Goal: Transaction & Acquisition: Obtain resource

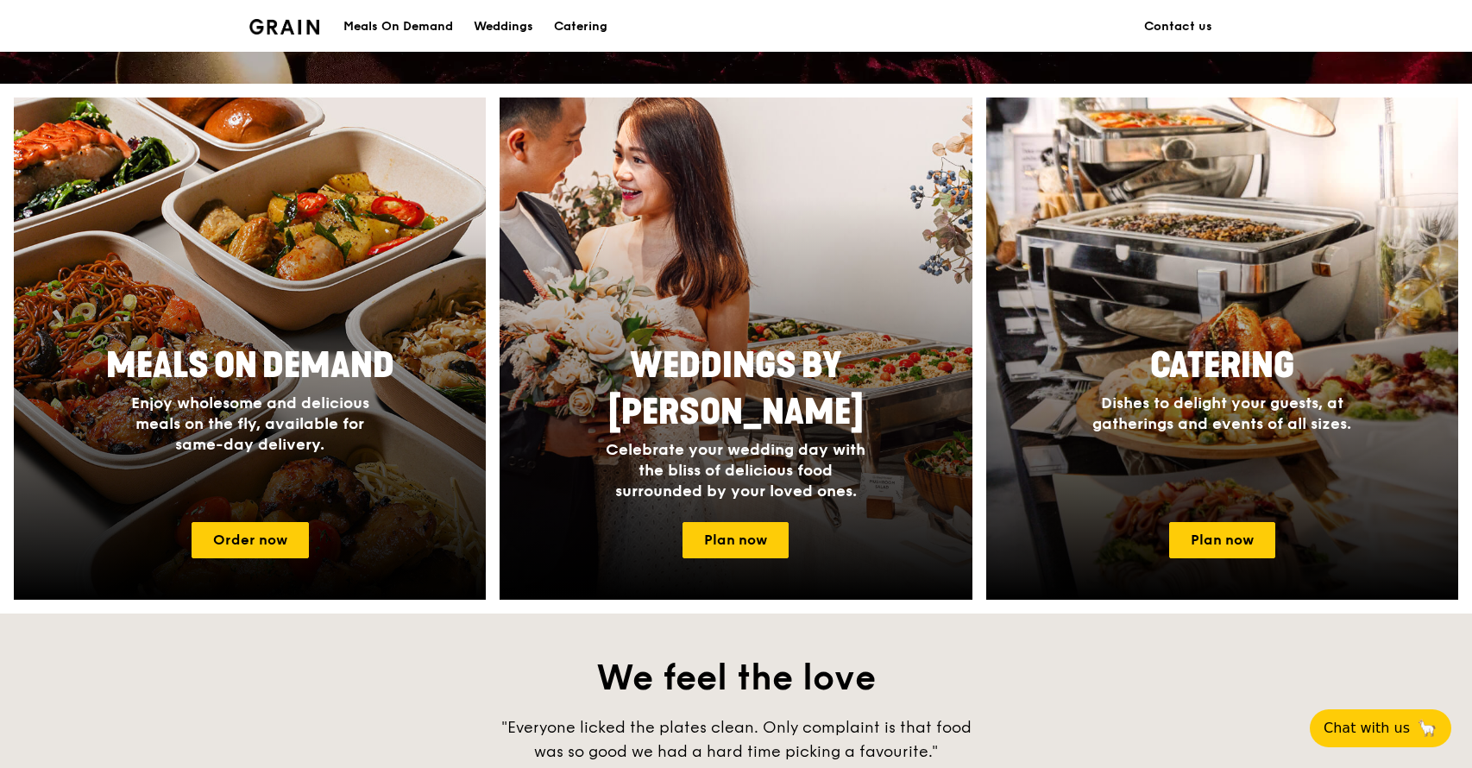
scroll to position [637, 0]
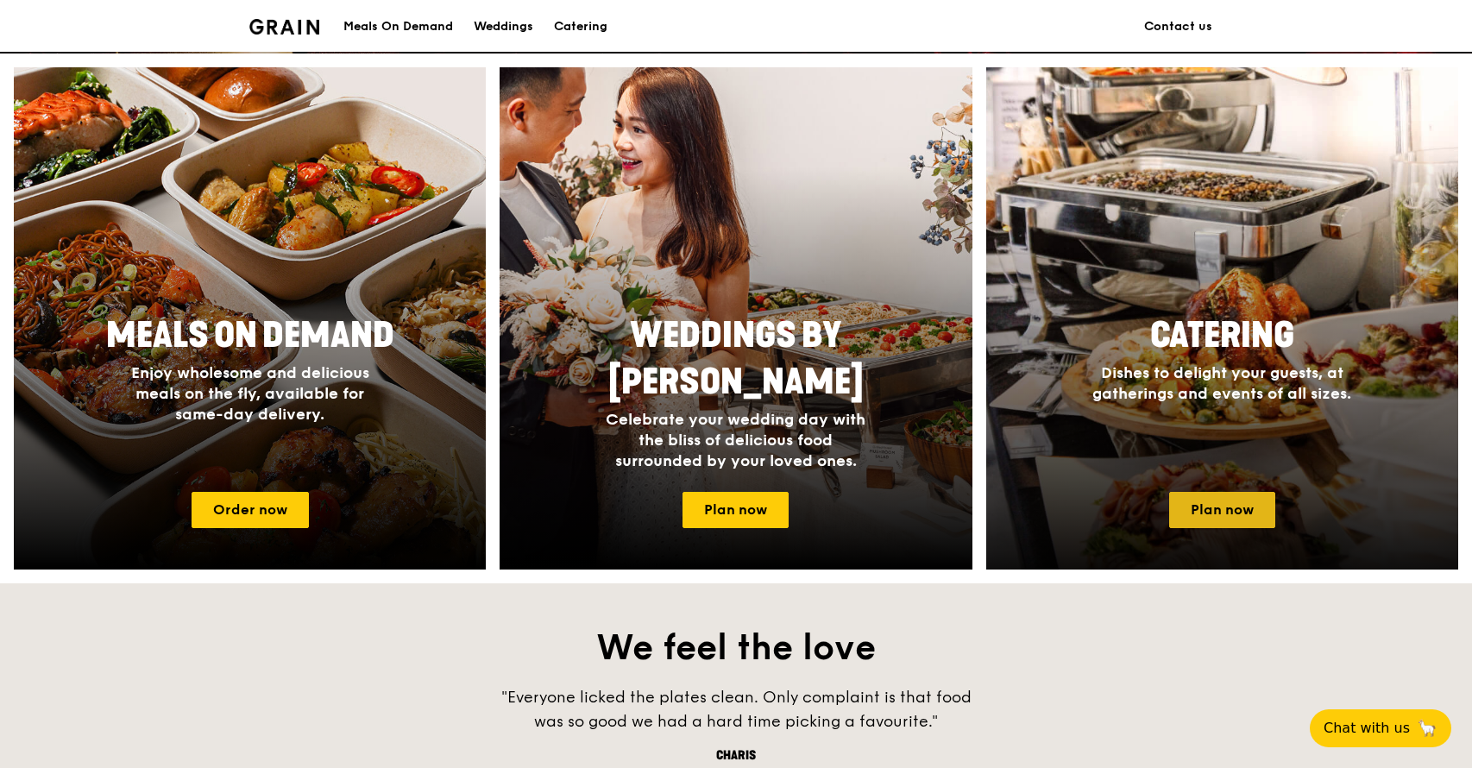
click at [1227, 517] on link "Plan now" at bounding box center [1222, 510] width 106 height 36
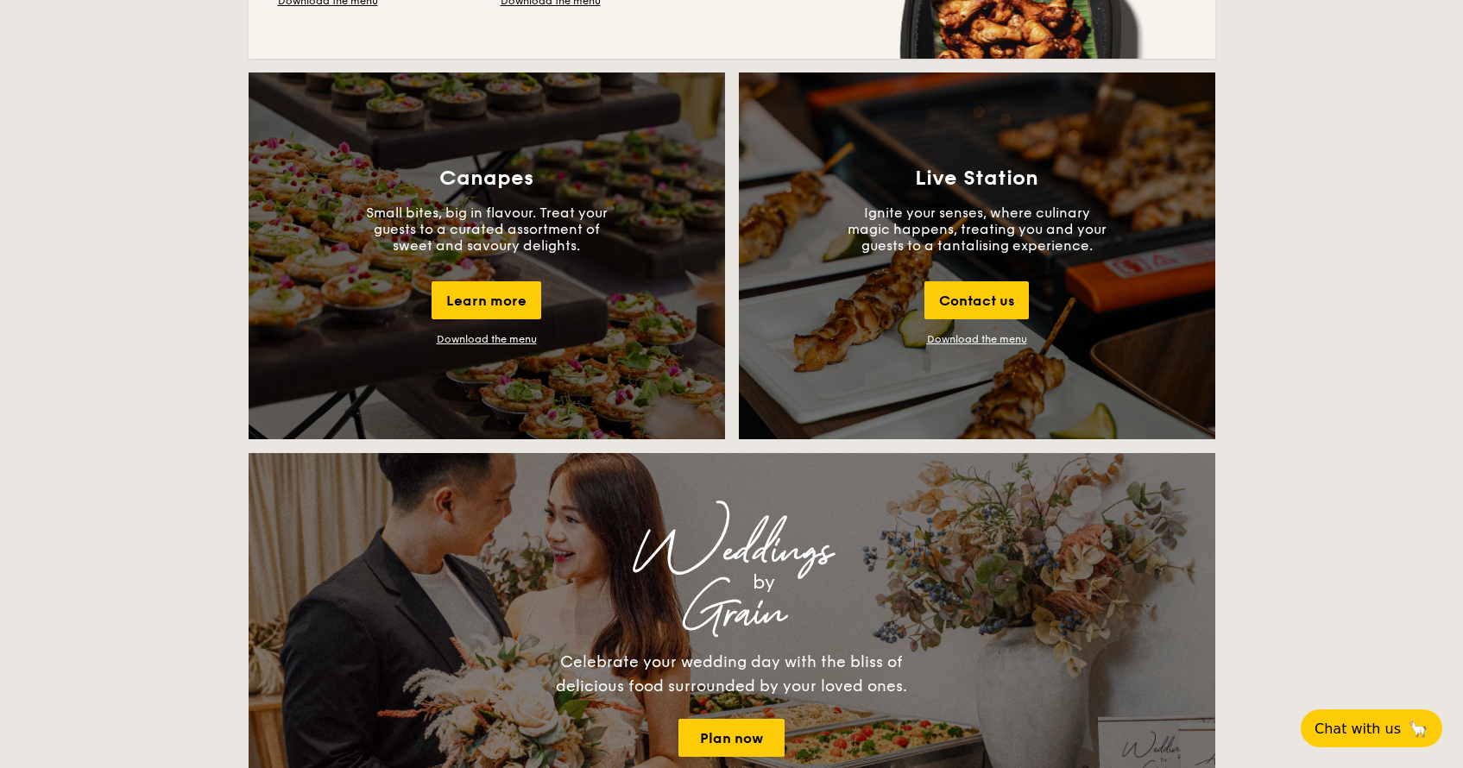
scroll to position [1854, 0]
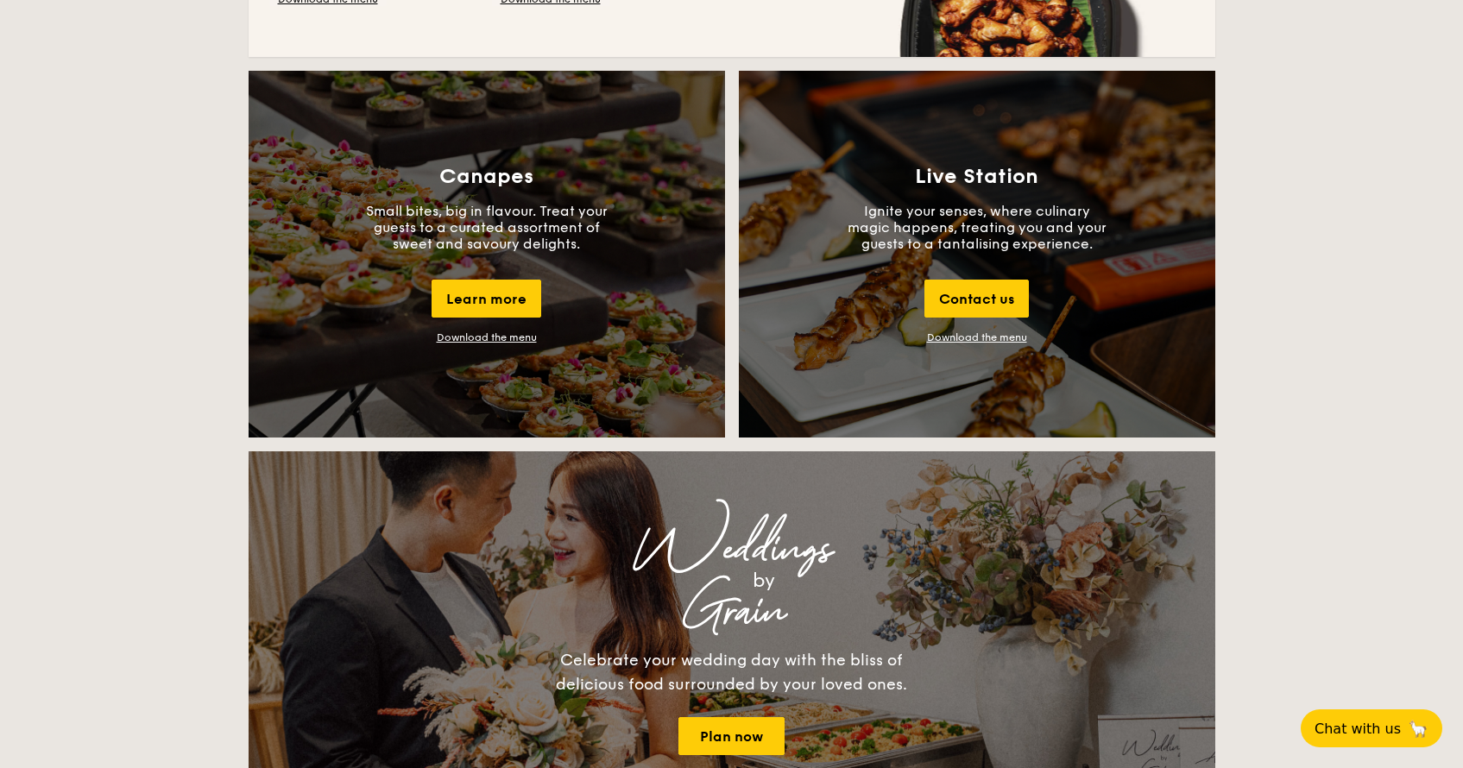
click at [984, 344] on div "Live Station Ignite your senses, where culinary magic happens, treating you and…" at bounding box center [977, 254] width 476 height 367
click at [984, 340] on link "Download the menu" at bounding box center [977, 337] width 100 height 12
